Goal: Task Accomplishment & Management: Manage account settings

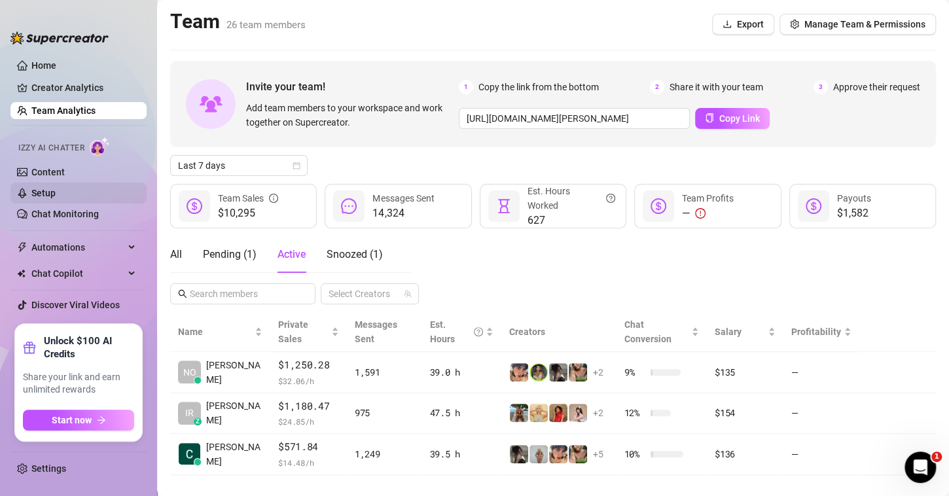
click at [54, 191] on link "Setup" at bounding box center [43, 193] width 24 height 10
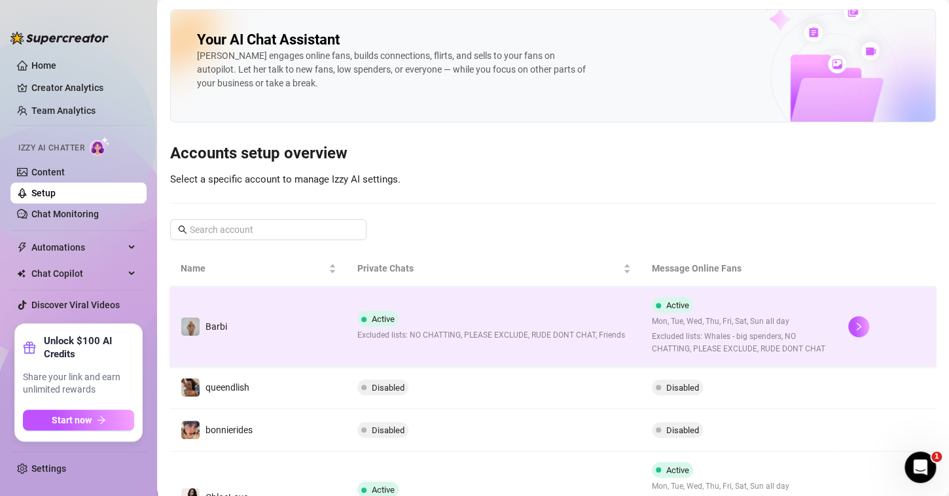
click at [266, 340] on td "Barbi" at bounding box center [258, 327] width 177 height 80
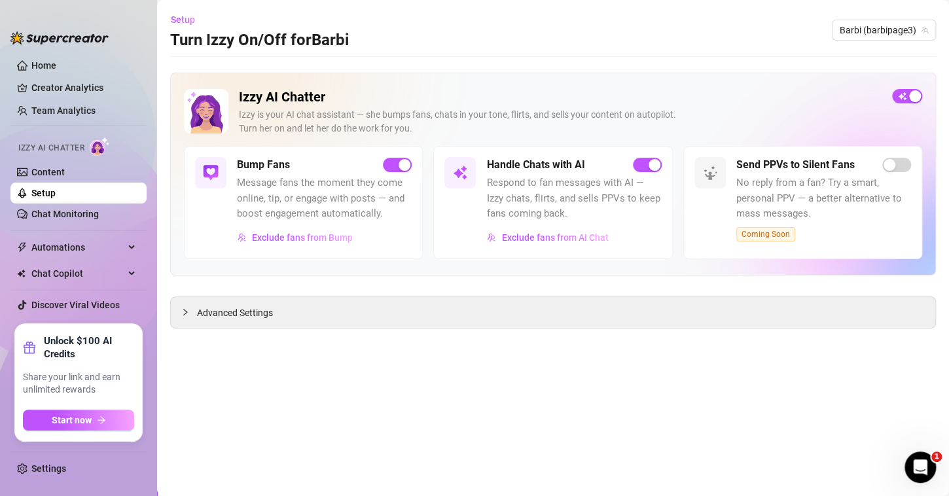
click at [308, 204] on span "Message fans the moment they come online, tip, or engage with posts — and boost…" at bounding box center [324, 198] width 175 height 46
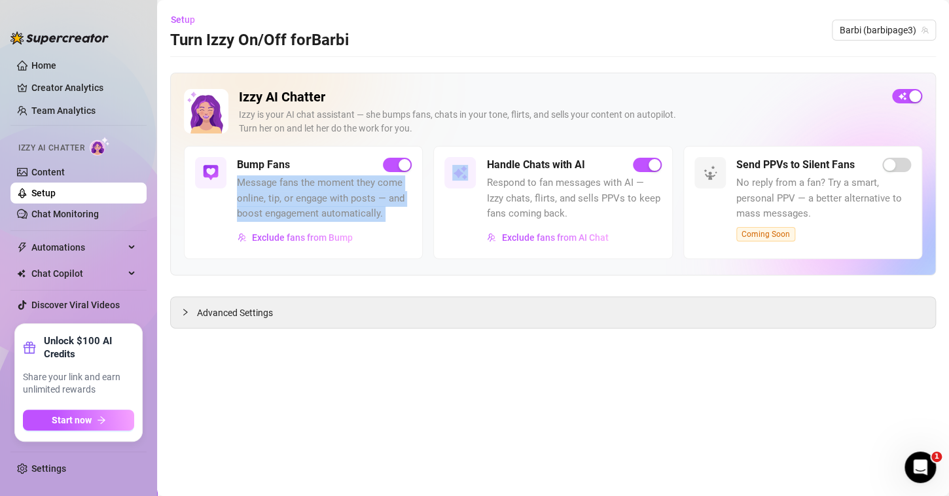
click at [308, 204] on span "Message fans the moment they come online, tip, or engage with posts — and boost…" at bounding box center [324, 198] width 175 height 46
click at [211, 170] on img at bounding box center [211, 173] width 16 height 16
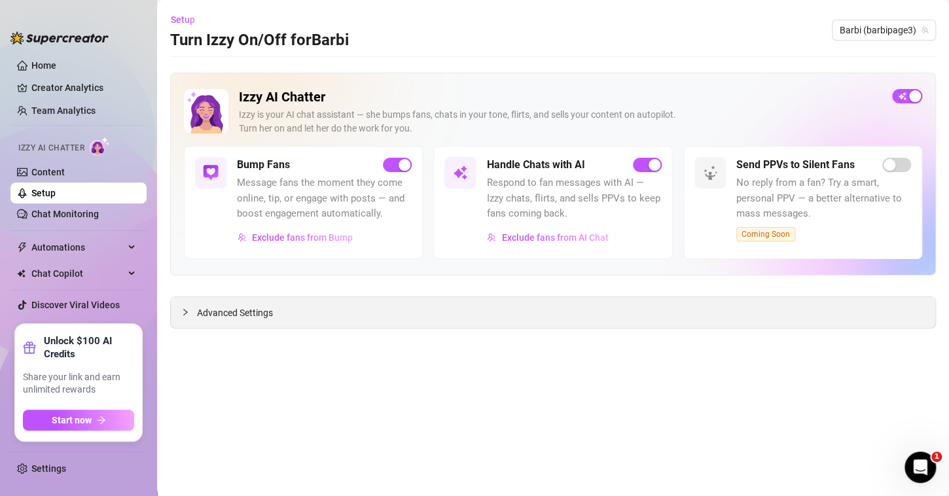
click at [196, 312] on div at bounding box center [189, 312] width 16 height 14
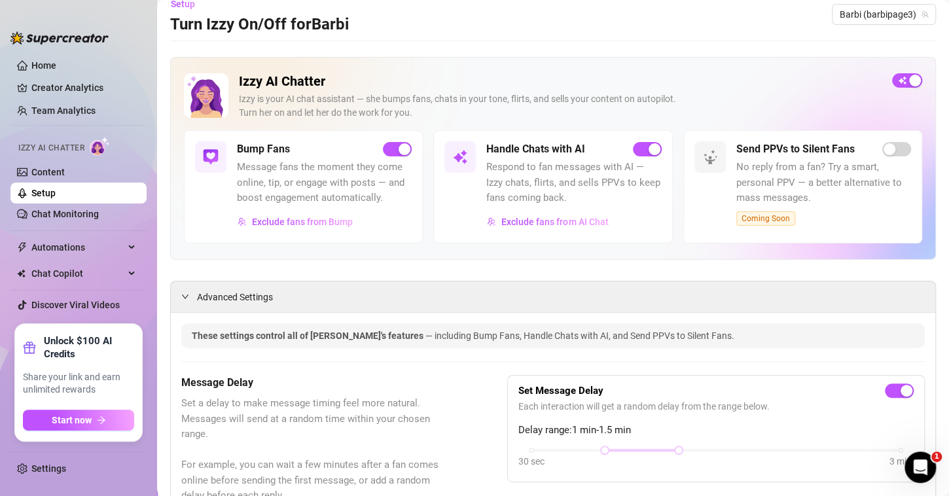
scroll to position [16, 0]
click at [211, 156] on img at bounding box center [211, 157] width 16 height 16
click at [65, 171] on link "Content" at bounding box center [47, 172] width 33 height 10
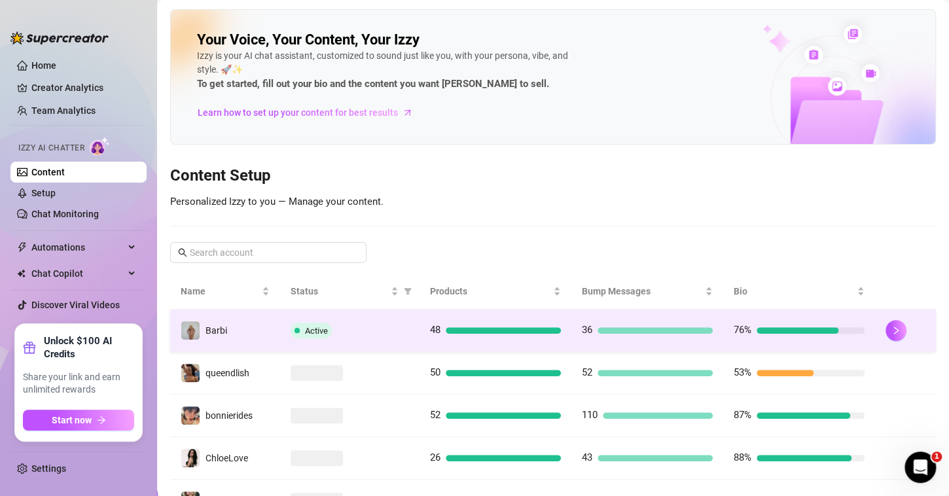
click at [245, 338] on td "Barbi" at bounding box center [225, 331] width 110 height 43
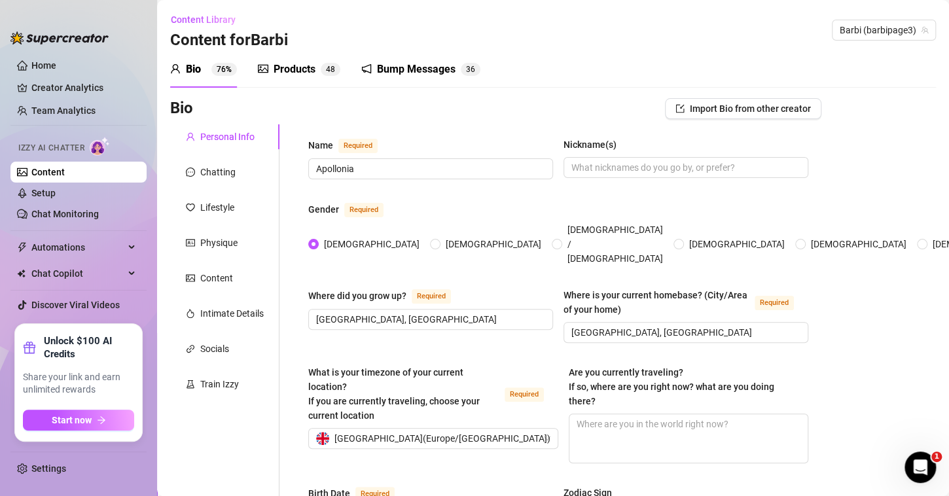
click at [405, 71] on div "Bump Messages" at bounding box center [416, 70] width 79 height 16
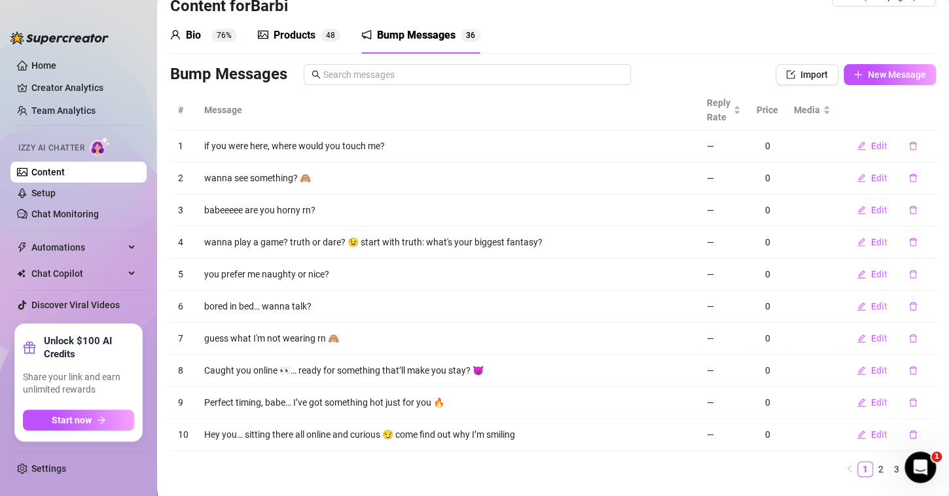
scroll to position [34, 0]
click at [874, 469] on link "2" at bounding box center [881, 469] width 14 height 14
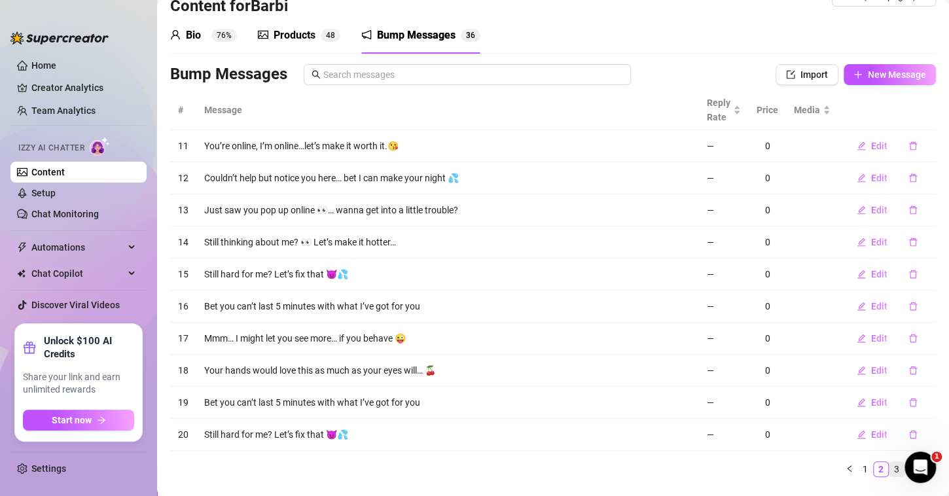
click at [890, 470] on link "3" at bounding box center [897, 469] width 14 height 14
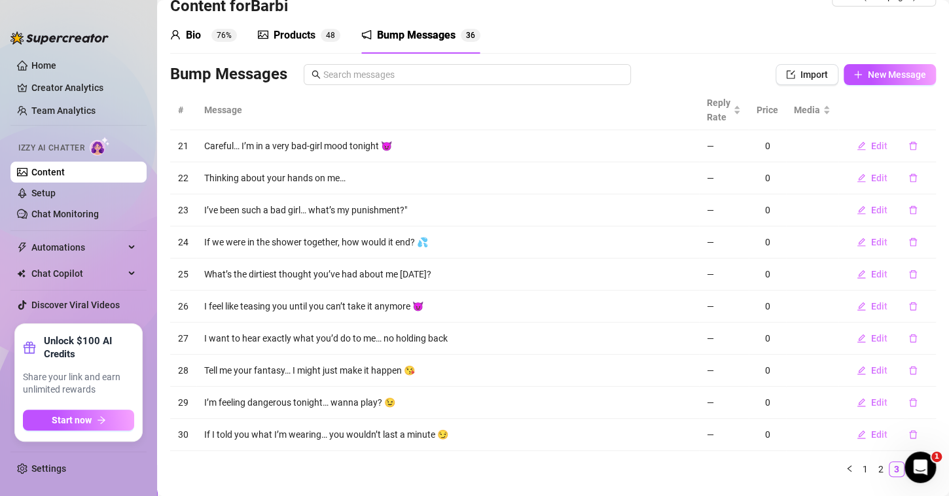
click at [905, 473] on link "4" at bounding box center [912, 469] width 14 height 14
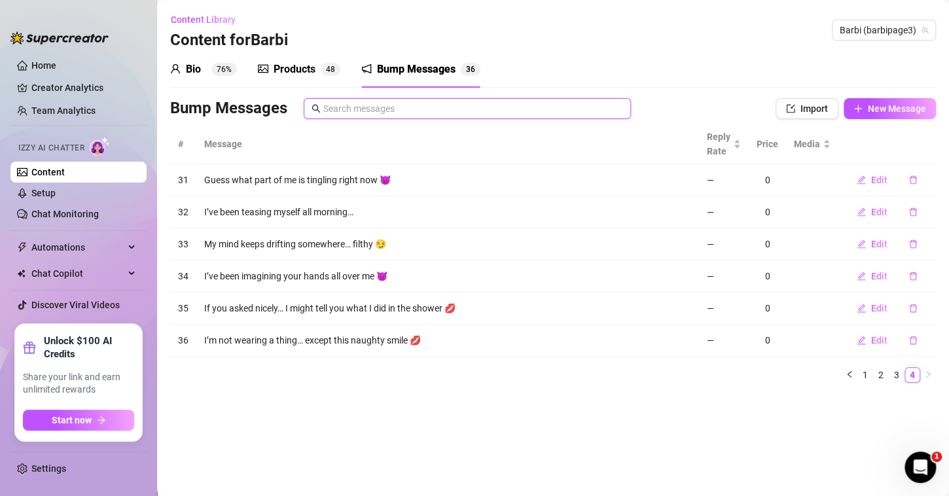
click at [480, 110] on input "text" at bounding box center [473, 108] width 300 height 14
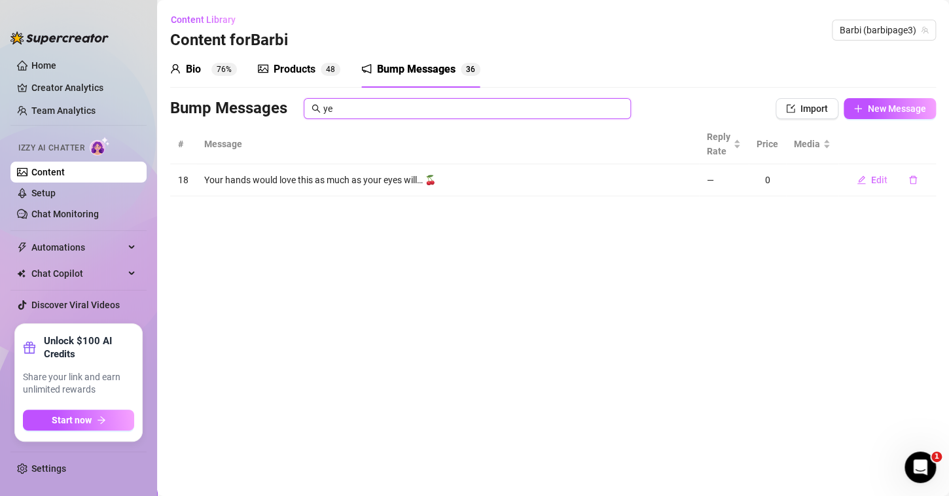
type input "y"
type input "teas"
click at [909, 213] on icon "delete" at bounding box center [912, 211] width 9 height 9
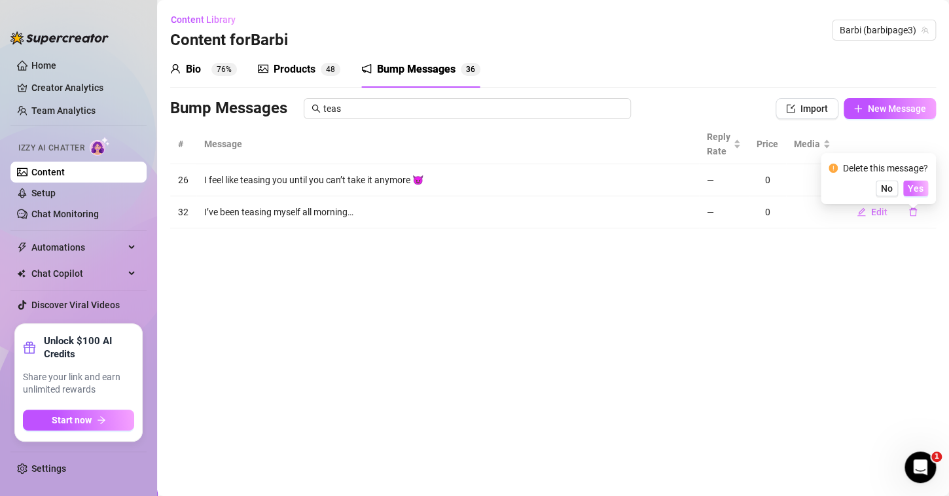
click at [920, 189] on span "Yes" at bounding box center [916, 188] width 16 height 10
